Goal: Task Accomplishment & Management: Use online tool/utility

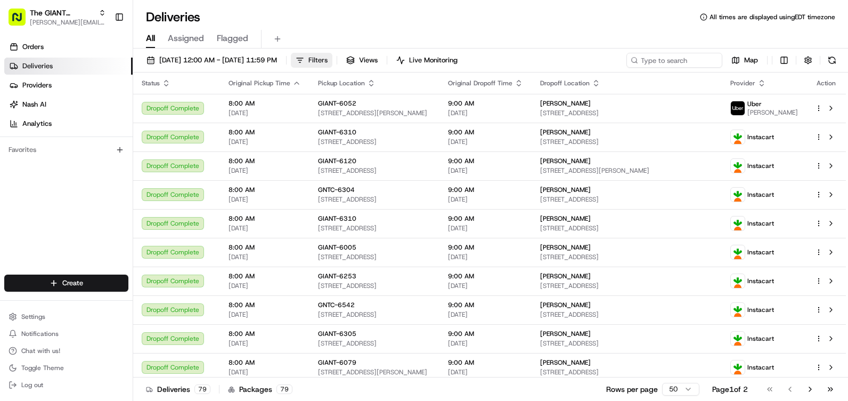
click at [328, 58] on span "Filters" at bounding box center [317, 60] width 19 height 10
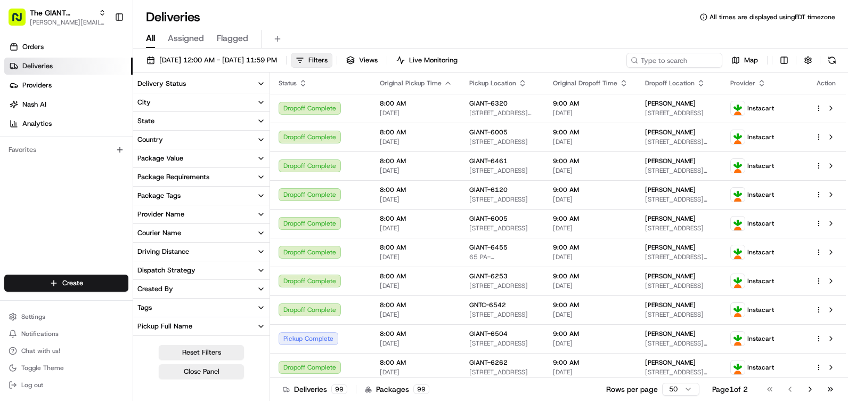
click at [257, 102] on button "City" at bounding box center [201, 102] width 136 height 18
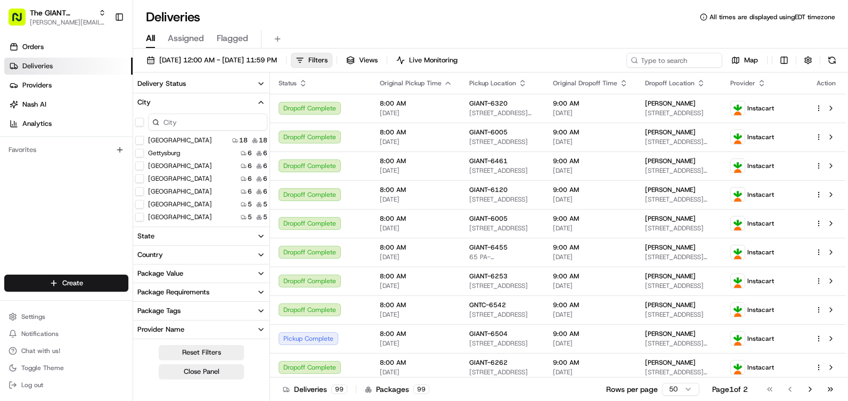
click at [178, 97] on button "City" at bounding box center [201, 102] width 136 height 18
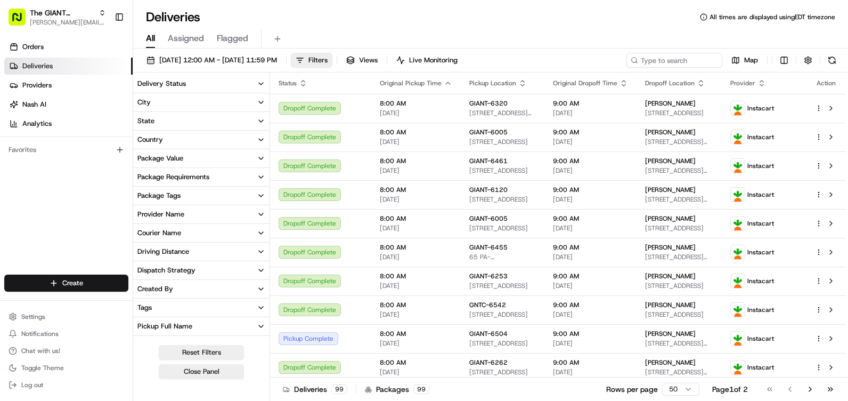
click at [181, 106] on button "City" at bounding box center [201, 102] width 136 height 18
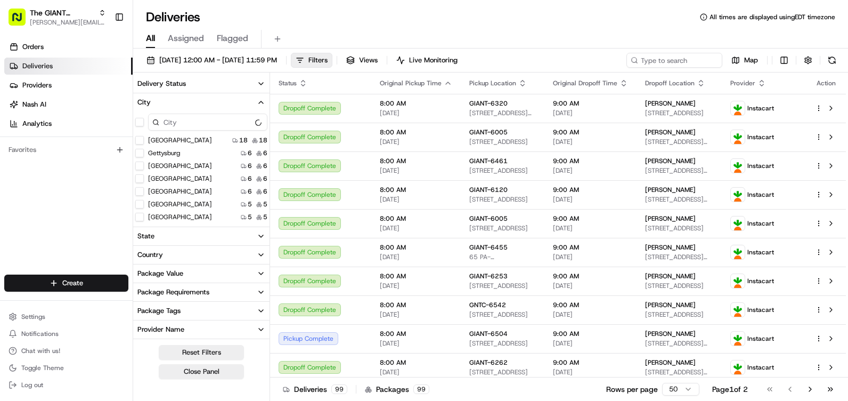
click at [185, 125] on input at bounding box center [207, 121] width 119 height 17
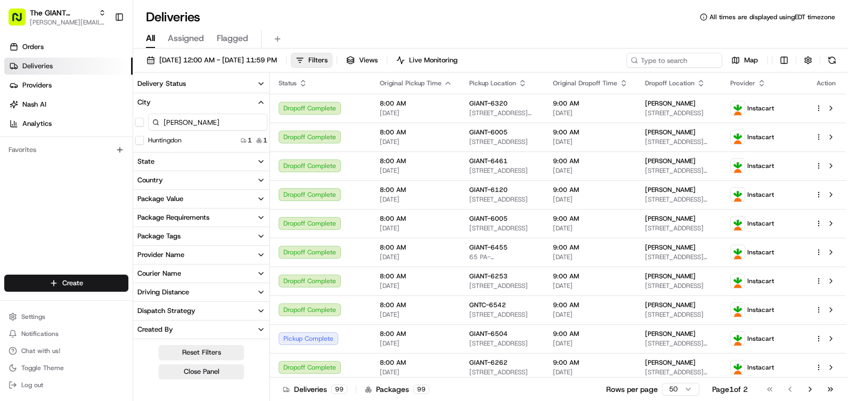
type input "[PERSON_NAME]"
click at [138, 121] on button "button" at bounding box center [139, 122] width 9 height 9
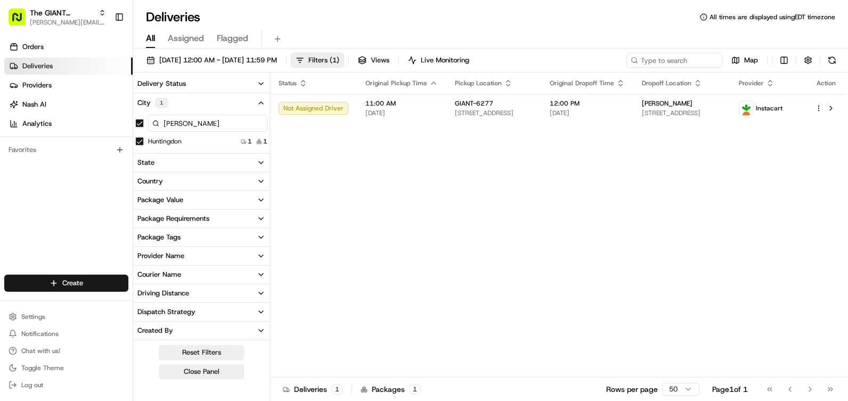
click at [109, 160] on div "Favorites" at bounding box center [66, 150] width 133 height 26
